Goal: Task Accomplishment & Management: Use online tool/utility

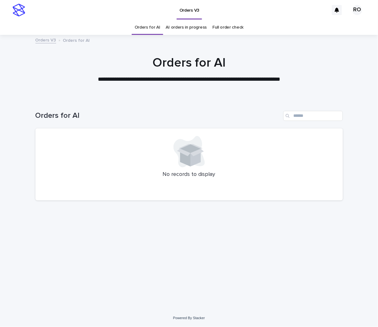
click at [275, 46] on div at bounding box center [189, 66] width 378 height 63
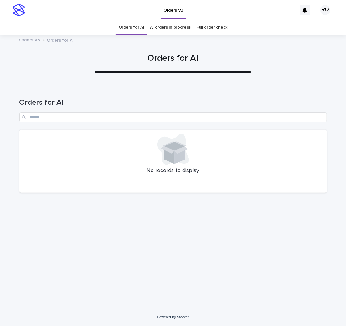
drag, startPoint x: 208, startPoint y: 87, endPoint x: 231, endPoint y: 70, distance: 28.2
click at [208, 87] on div "Orders for AI" at bounding box center [172, 108] width 307 height 44
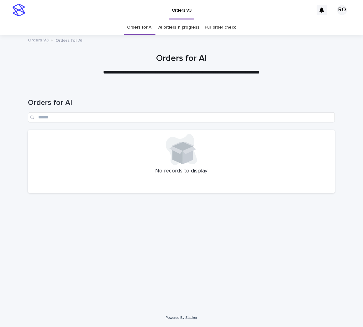
click at [14, 74] on div "**********" at bounding box center [181, 64] width 363 height 23
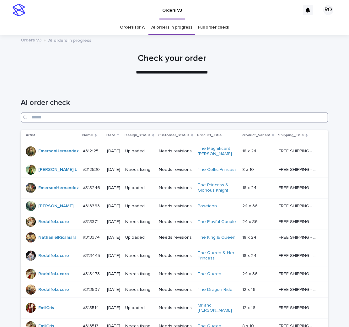
click at [187, 114] on input "Search" at bounding box center [174, 117] width 307 height 10
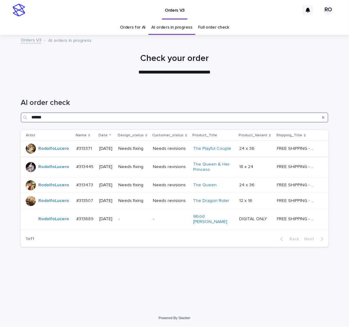
type input "******"
click at [136, 152] on div "Needs fixing" at bounding box center [133, 148] width 30 height 10
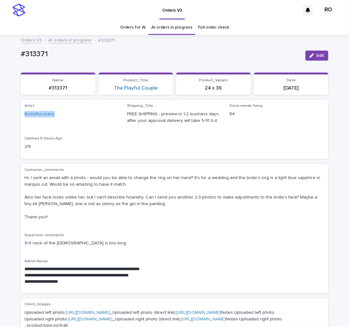
drag, startPoint x: 57, startPoint y: 118, endPoint x: 22, endPoint y: 102, distance: 38.5
click at [13, 116] on div "Loading... Saving… Loading... Saving… #313371 Edit #313371 Edit Sorry, there wa…" at bounding box center [174, 333] width 349 height 589
copy link "RodolfoLucero"
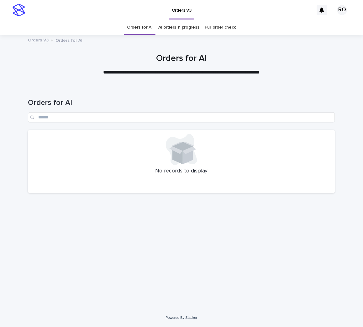
click at [178, 26] on link "AI orders in progress" at bounding box center [178, 27] width 41 height 15
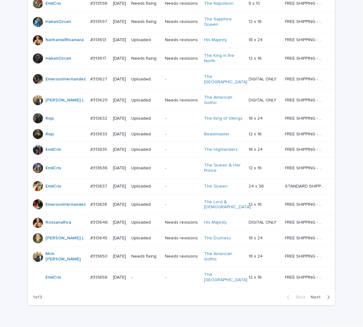
scroll to position [402, 0]
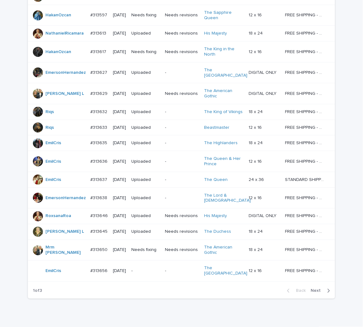
click at [314, 288] on span "Next" at bounding box center [318, 290] width 14 height 4
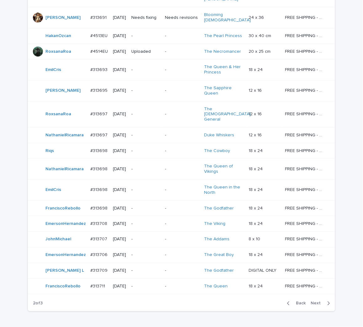
scroll to position [402, 0]
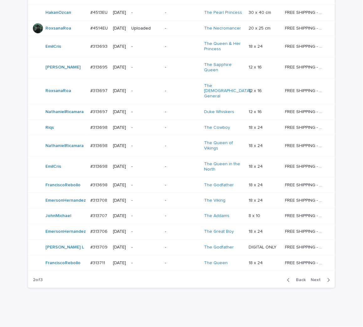
click at [320, 278] on span "Next" at bounding box center [318, 280] width 14 height 4
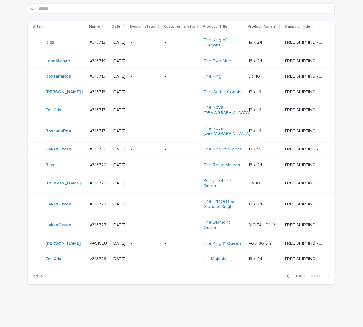
scroll to position [110, 0]
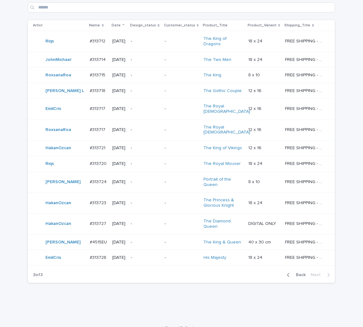
click at [156, 253] on td "-" at bounding box center [145, 258] width 34 height 16
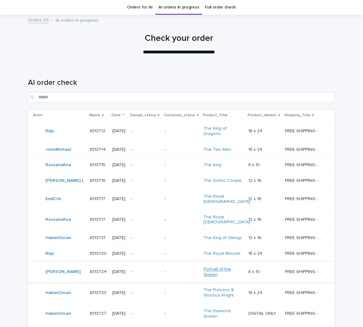
scroll to position [90, 0]
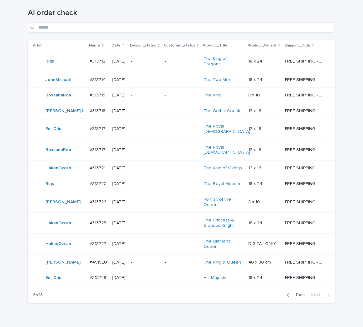
click at [295, 293] on span "Back" at bounding box center [299, 295] width 13 height 4
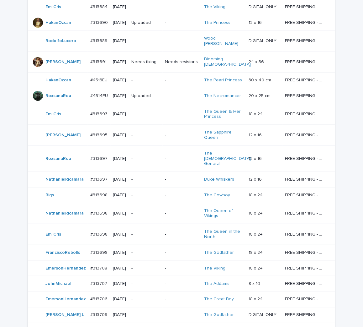
scroll to position [397, 0]
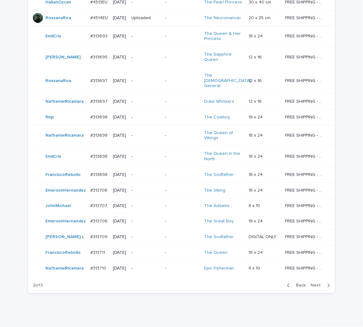
click at [171, 266] on p "-" at bounding box center [182, 268] width 34 height 5
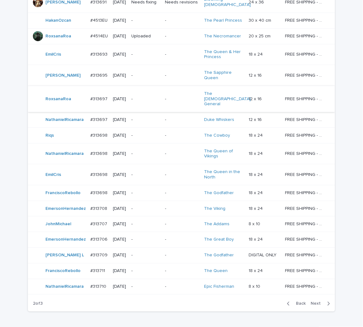
scroll to position [397, 0]
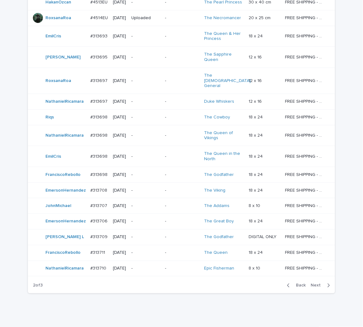
click at [315, 283] on span "Next" at bounding box center [318, 285] width 14 height 4
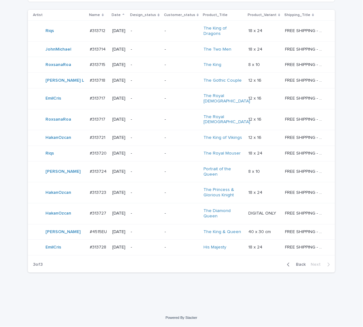
scroll to position [110, 0]
